Goal: Task Accomplishment & Management: Use online tool/utility

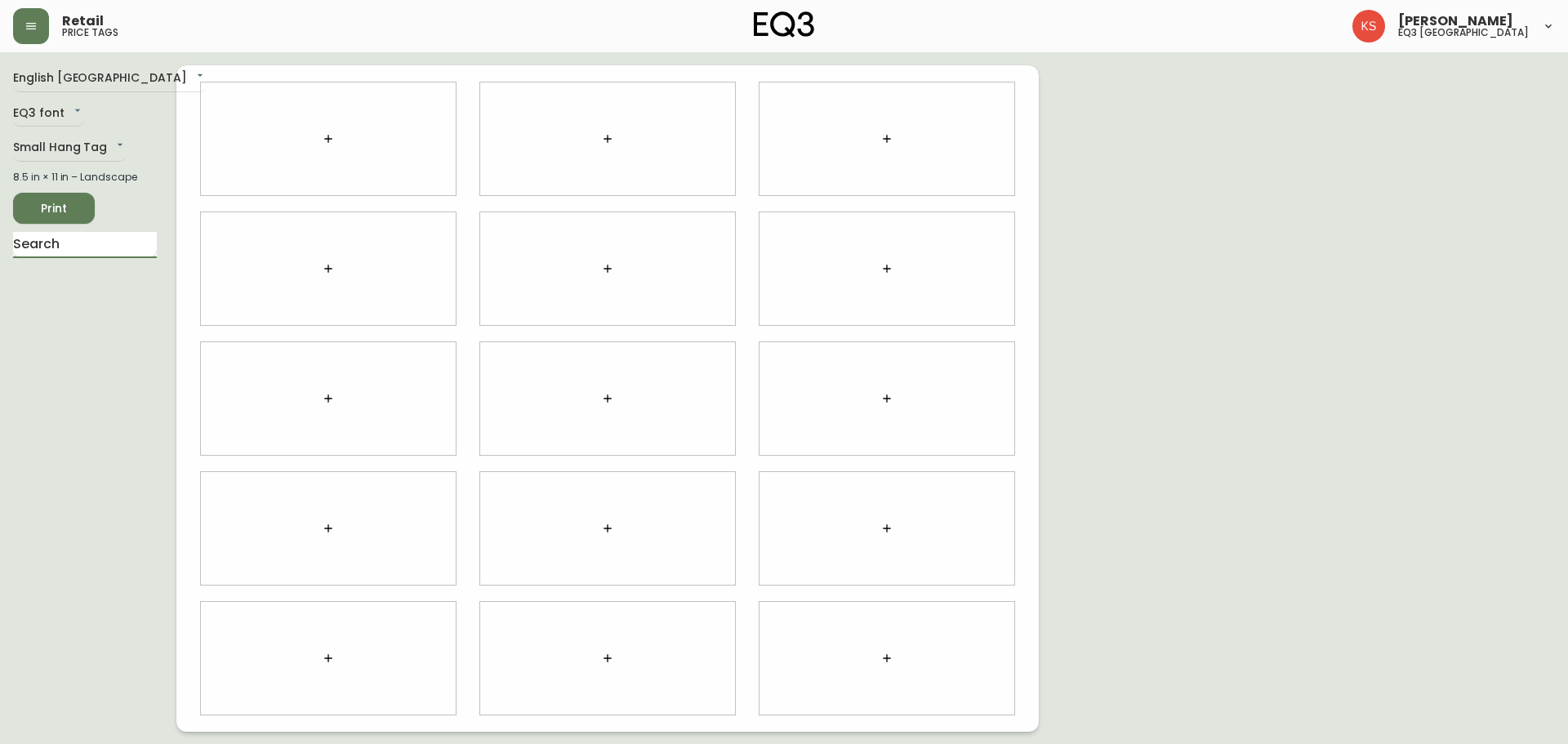
click at [31, 247] on input "text" at bounding box center [85, 244] width 143 height 26
type input "HARA"
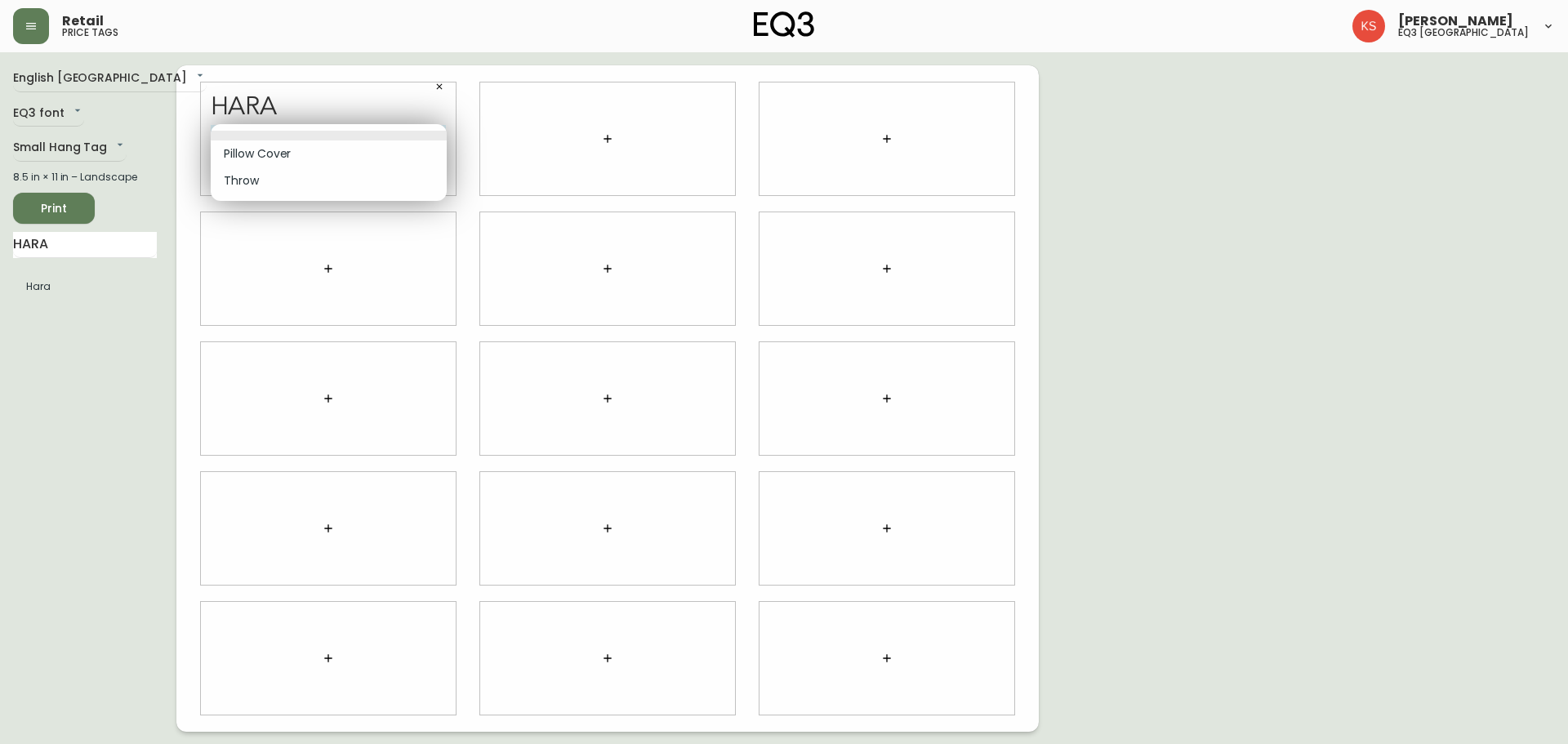
click at [344, 141] on body "Retail price tags [PERSON_NAME] eq3 [GEOGRAPHIC_DATA] English [GEOGRAPHIC_DATA]…" at bounding box center [784, 366] width 1568 height 731
click at [364, 194] on ul "Pillow Cover Throw" at bounding box center [328, 163] width 236 height 77
click at [357, 181] on li "Throw" at bounding box center [328, 181] width 236 height 27
type input "1"
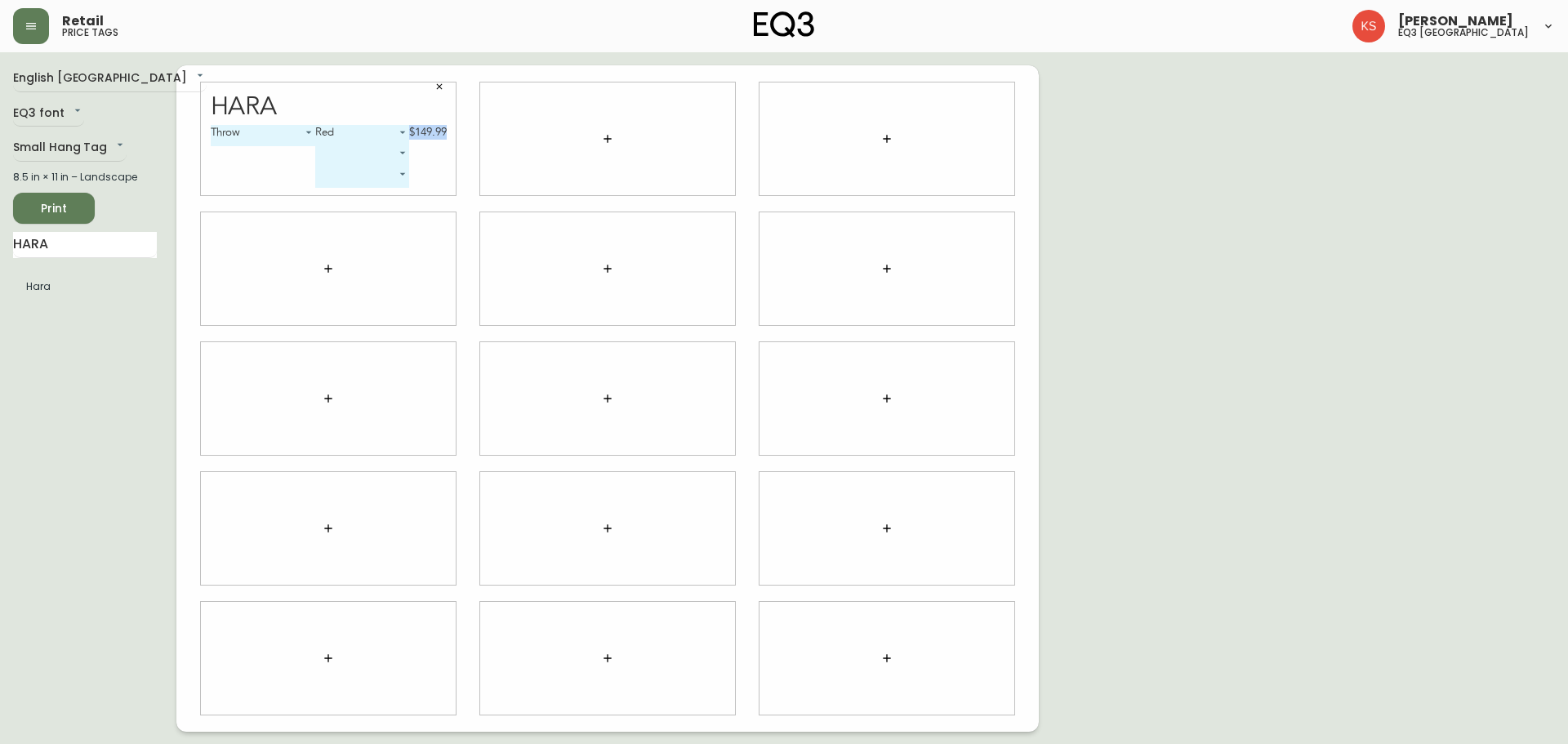
drag, startPoint x: 444, startPoint y: 132, endPoint x: 401, endPoint y: 138, distance: 43.4
click at [401, 138] on div "Red 0 $149.99 ​ ​" at bounding box center [381, 156] width 131 height 63
drag, startPoint x: 607, startPoint y: 141, endPoint x: 602, endPoint y: 152, distance: 12.1
click at [602, 152] on button "button" at bounding box center [607, 139] width 33 height 33
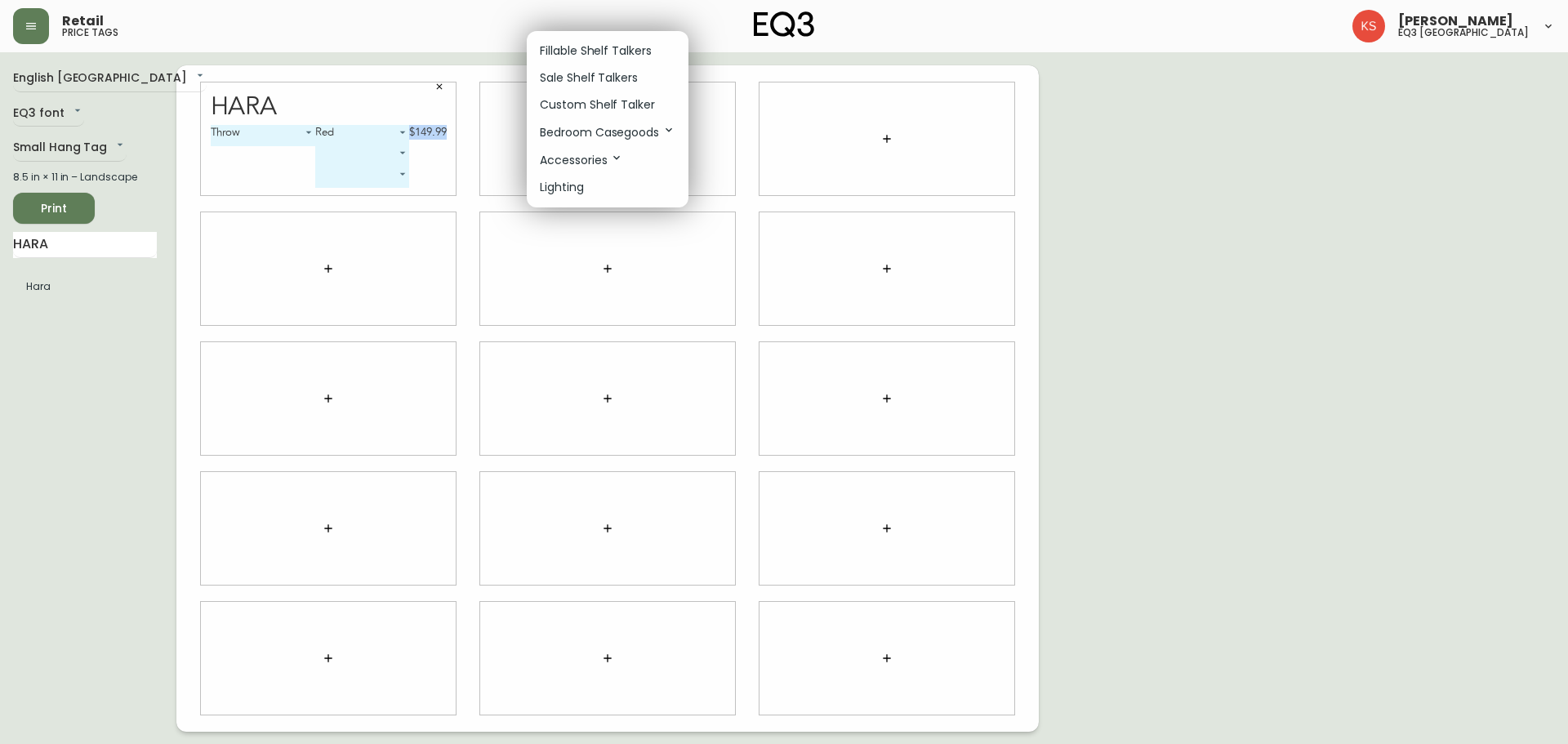
click at [605, 107] on p "Custom Shelf Talker" at bounding box center [598, 105] width 116 height 17
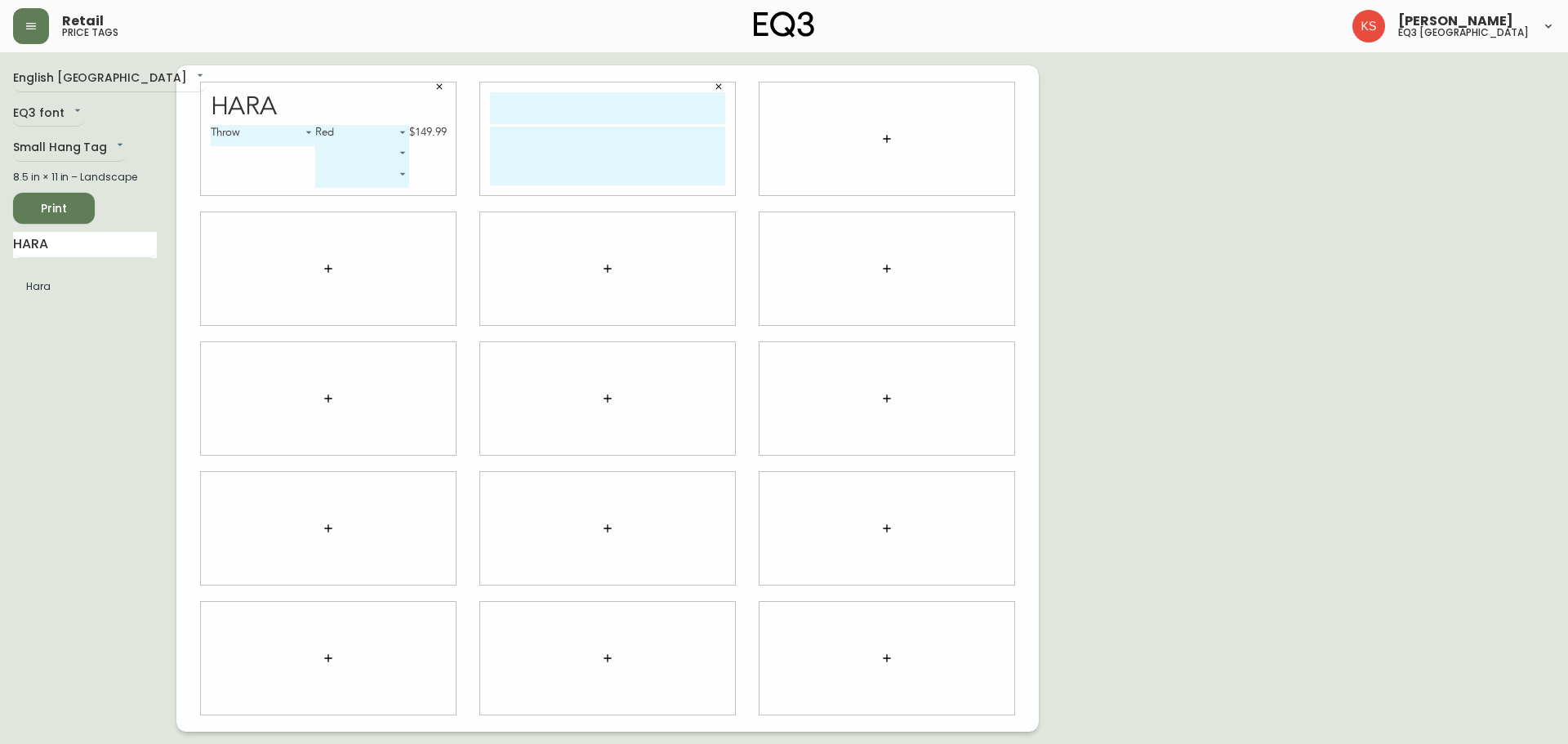
click at [619, 93] on input "text" at bounding box center [607, 108] width 235 height 32
click at [501, 181] on textarea at bounding box center [607, 156] width 235 height 59
click at [719, 83] on icon "button" at bounding box center [719, 87] width 10 height 10
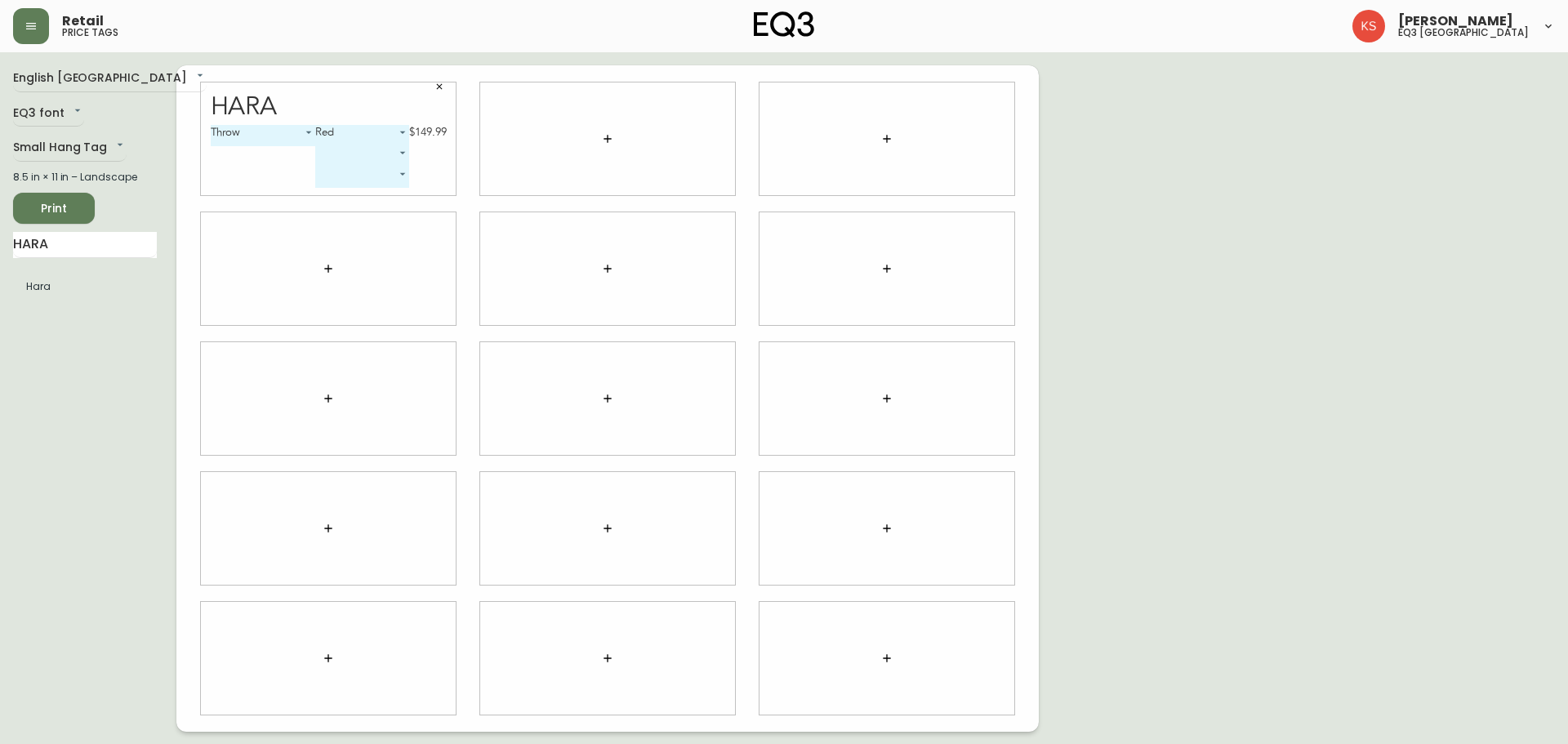
click at [443, 84] on icon "button" at bounding box center [439, 87] width 10 height 10
click at [42, 16] on button "button" at bounding box center [31, 25] width 36 height 36
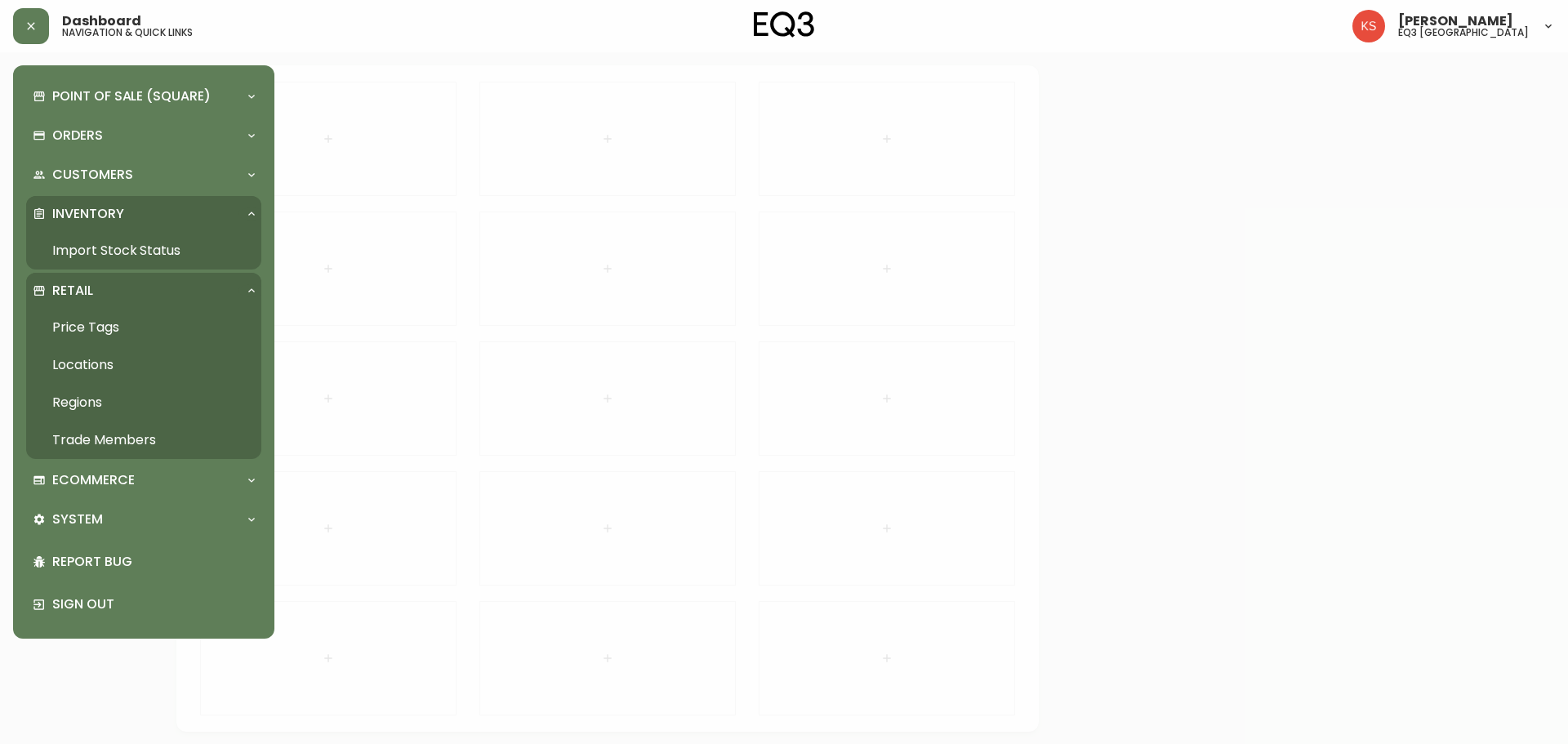
click at [82, 245] on link "Import Stock Status" at bounding box center [143, 250] width 235 height 38
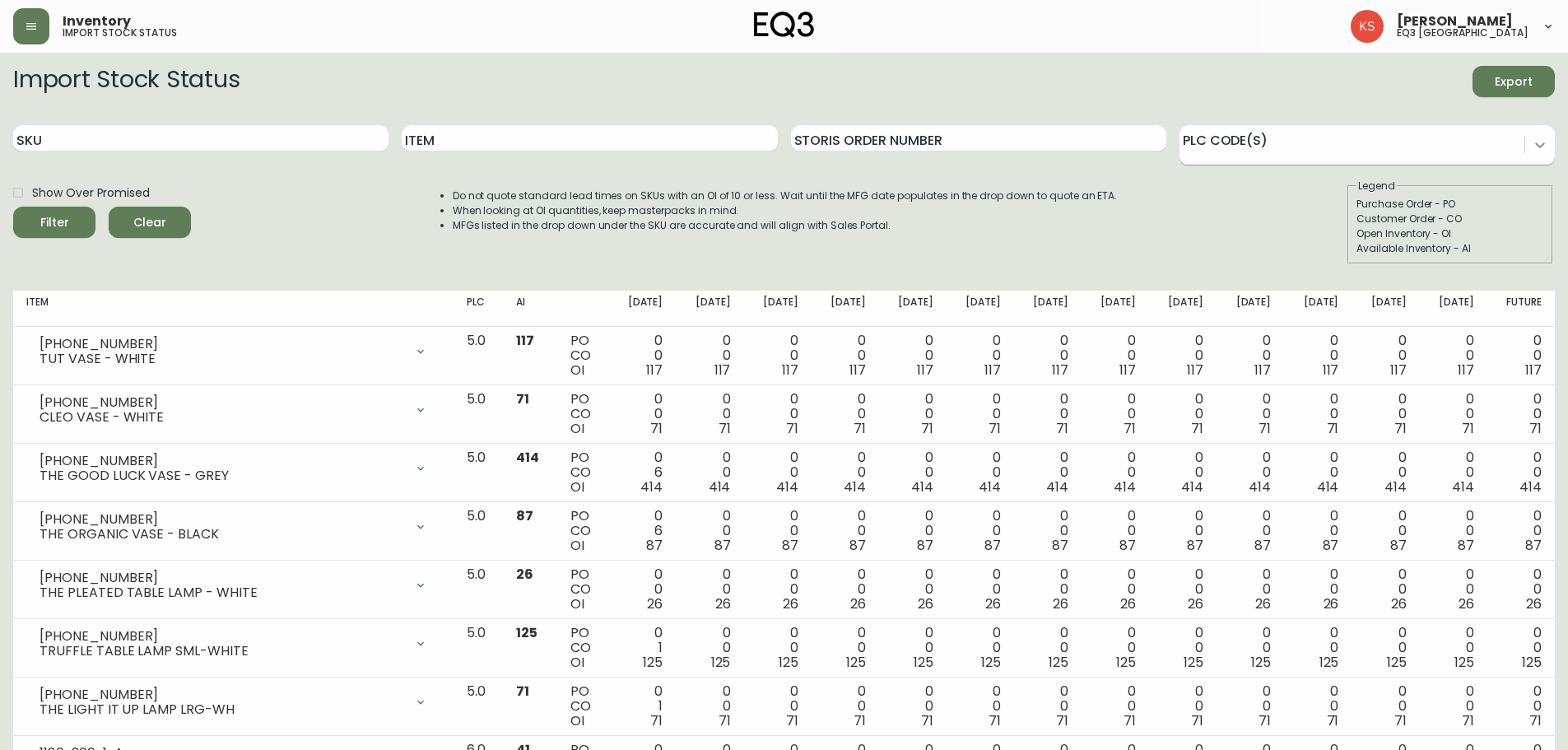
click at [1536, 150] on icon at bounding box center [1540, 145] width 16 height 16
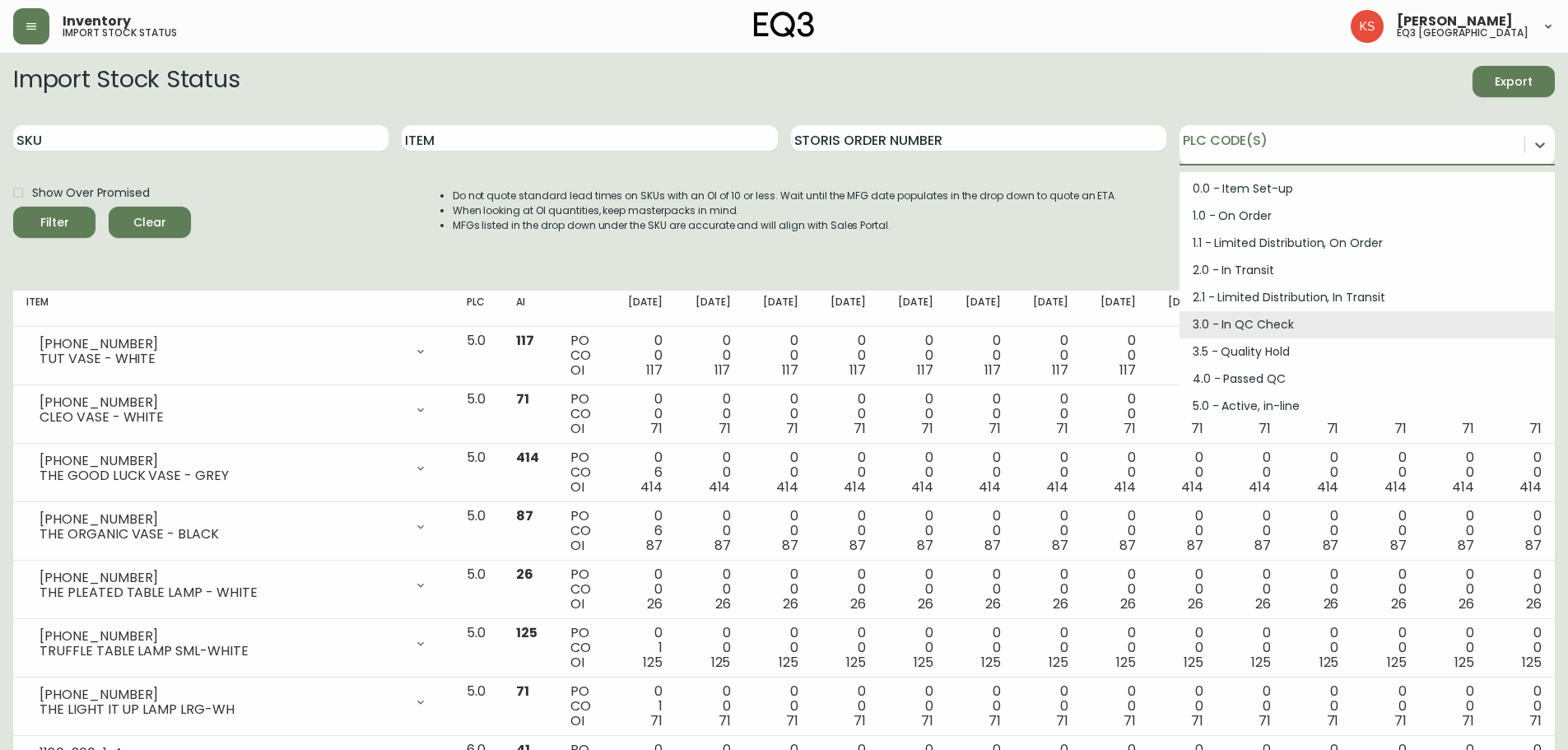
scroll to position [165, 0]
